Goal: Transaction & Acquisition: Purchase product/service

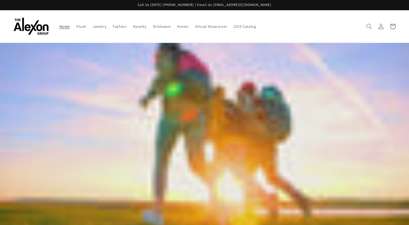
click at [369, 26] on icon "Search" at bounding box center [369, 27] width 6 height 6
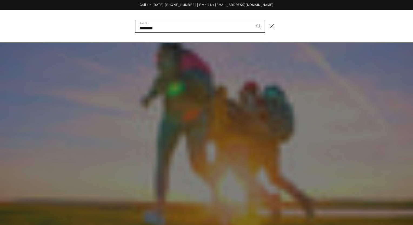
type input "********"
click at [253, 20] on button "Search" at bounding box center [259, 26] width 12 height 12
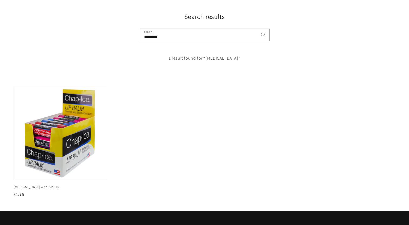
scroll to position [44, 0]
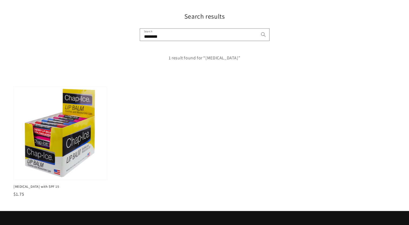
click at [97, 104] on img at bounding box center [60, 133] width 93 height 93
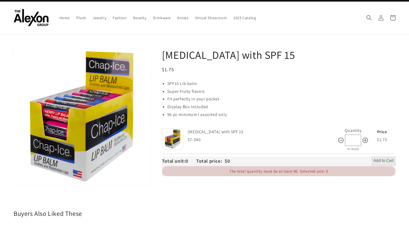
scroll to position [9, 0]
click at [365, 138] on icon at bounding box center [364, 140] width 5 height 5
click at [339, 137] on icon at bounding box center [341, 140] width 6 height 6
type input "*"
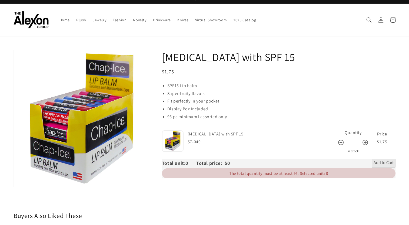
scroll to position [0, 0]
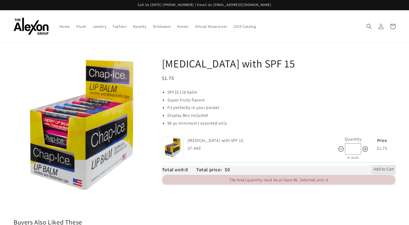
click at [166, 146] on img at bounding box center [173, 148] width 22 height 22
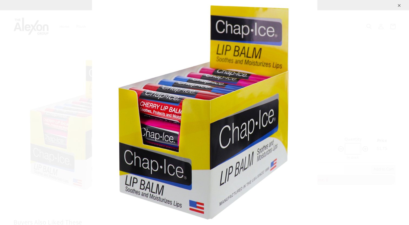
click at [107, 155] on img at bounding box center [204, 112] width 225 height 225
